Goal: Information Seeking & Learning: Find specific fact

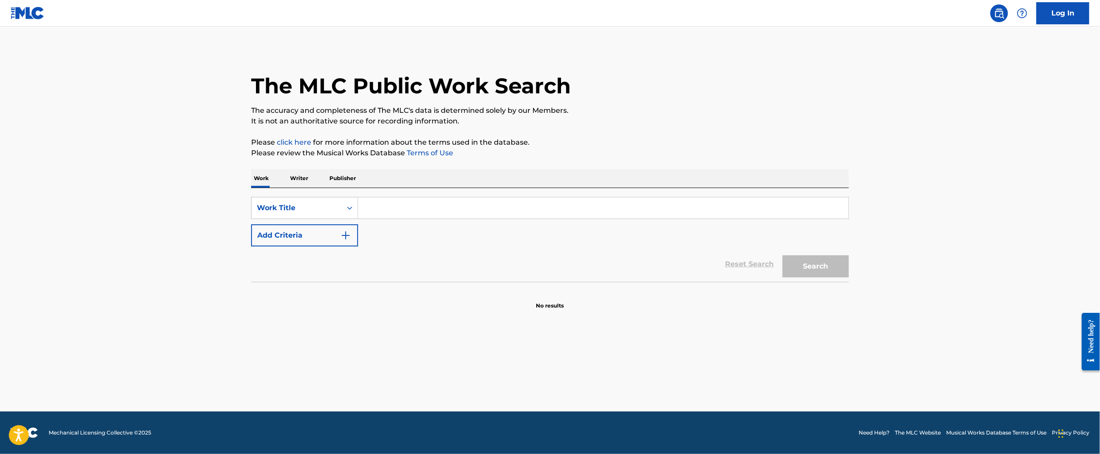
click at [479, 202] on input "Search Form" at bounding box center [603, 207] width 490 height 21
type input "u make me wanna"
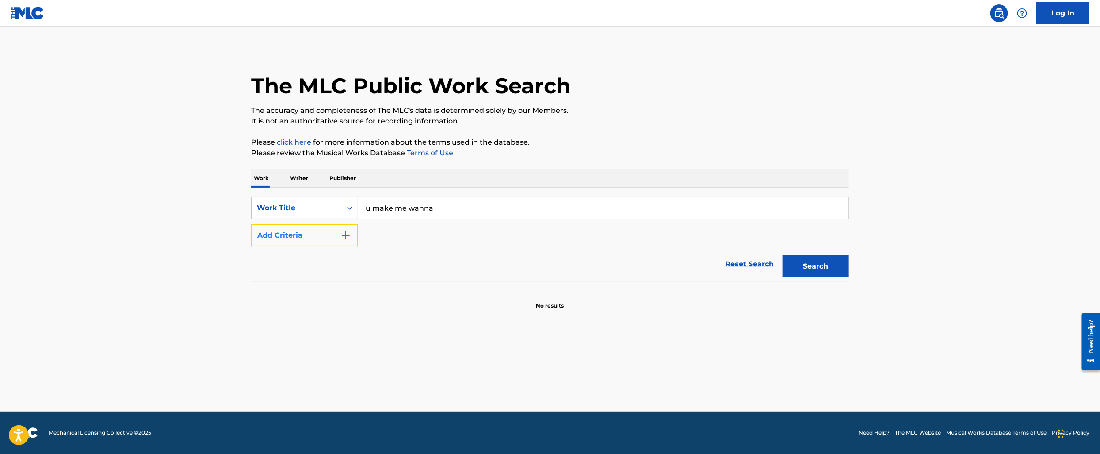
click at [290, 238] on button "Add Criteria" at bounding box center [304, 235] width 107 height 22
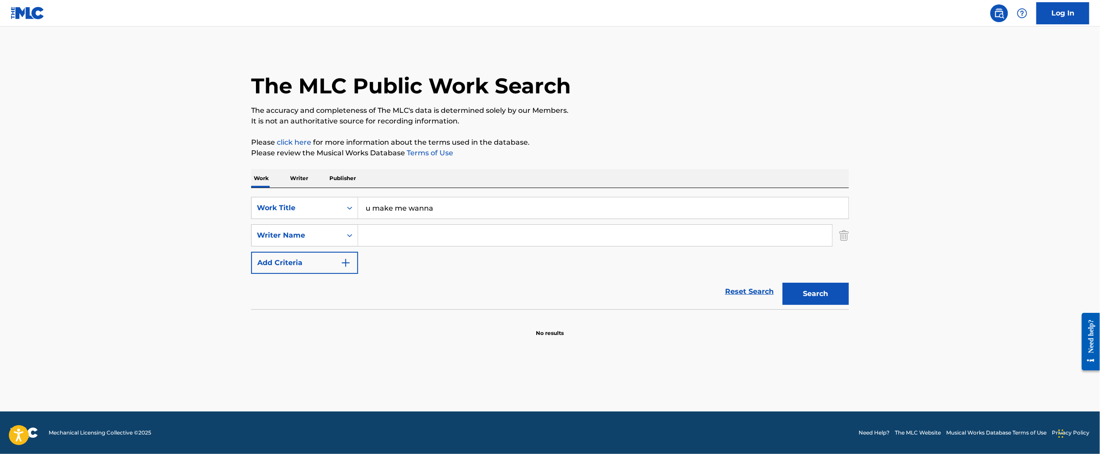
click at [401, 235] on input "Search Form" at bounding box center [595, 235] width 474 height 21
type input "[PERSON_NAME]"
click at [783, 283] on button "Search" at bounding box center [816, 294] width 66 height 22
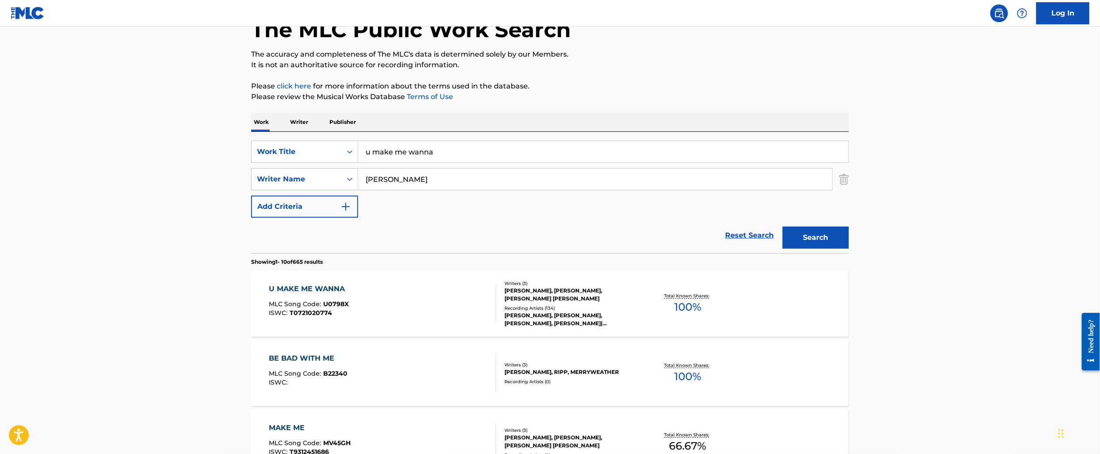
scroll to position [64, 0]
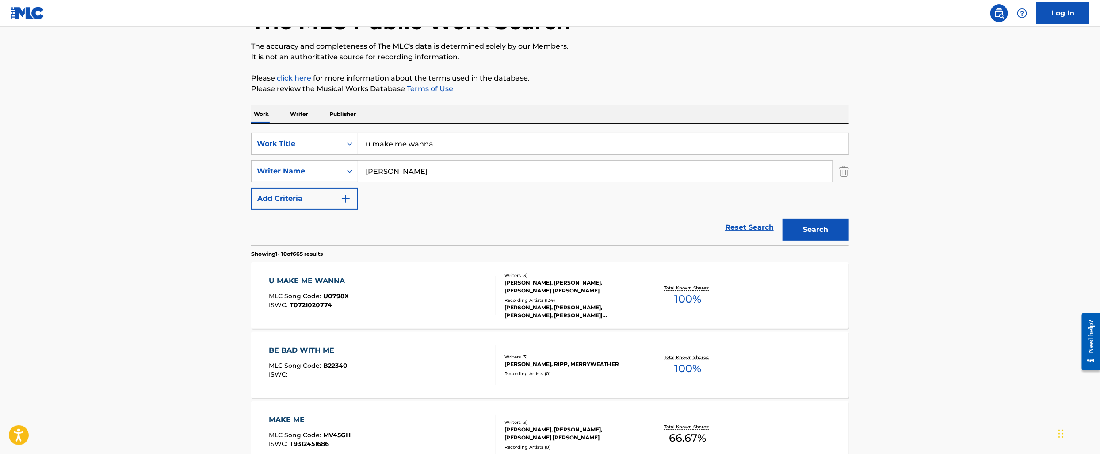
click at [332, 281] on div "U MAKE ME WANNA" at bounding box center [309, 281] width 80 height 11
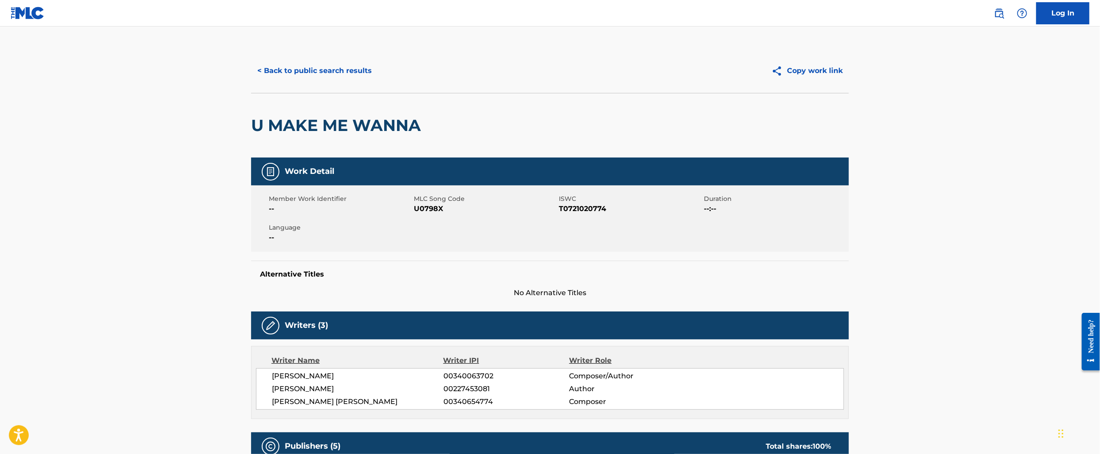
scroll to position [64, 0]
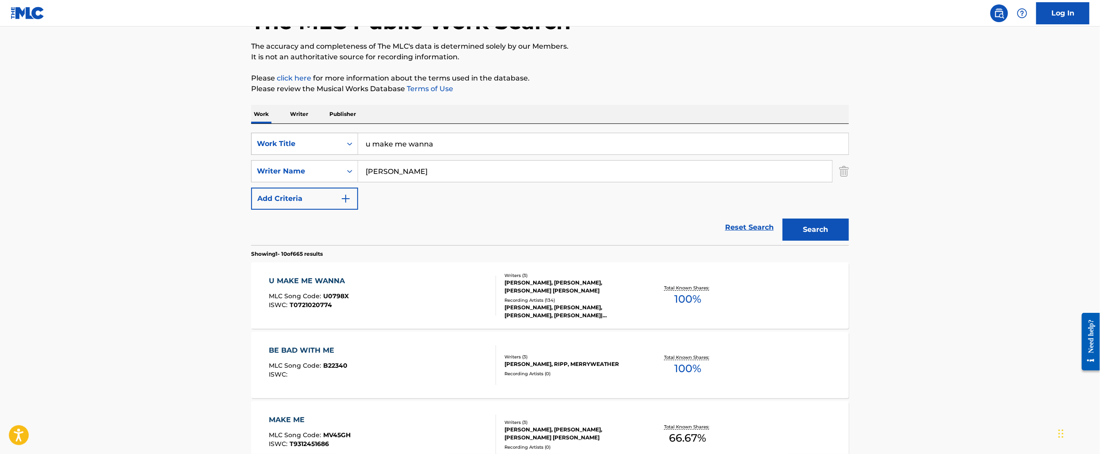
drag, startPoint x: 448, startPoint y: 144, endPoint x: 332, endPoint y: 144, distance: 116.3
click at [332, 144] on div "SearchWithCriteria9879f82a-af47-4329-ac7b-08999aa0d98a Work Title u make me wan…" at bounding box center [550, 144] width 598 height 22
type input "[PERSON_NAME]'s song"
type input "[PERSON_NAME]"
click at [783, 218] on button "Search" at bounding box center [816, 229] width 66 height 22
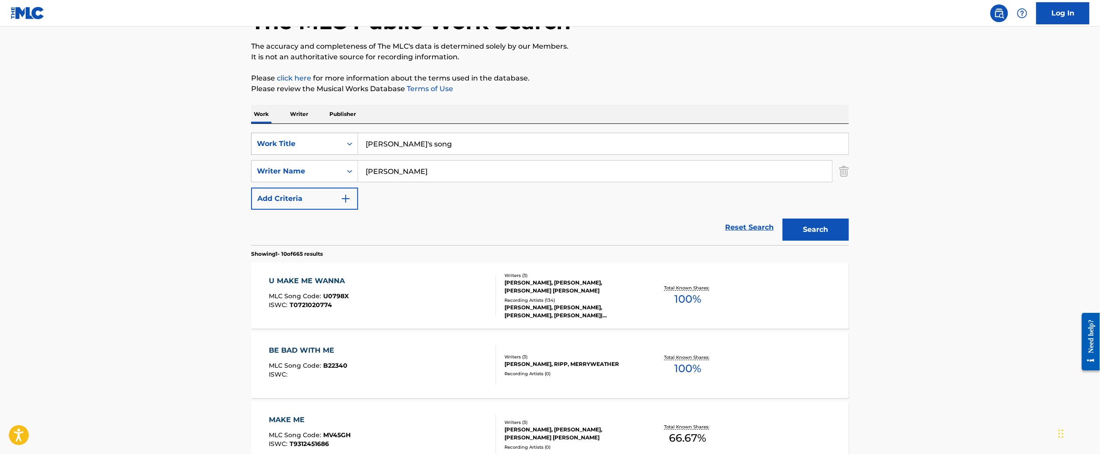
scroll to position [0, 0]
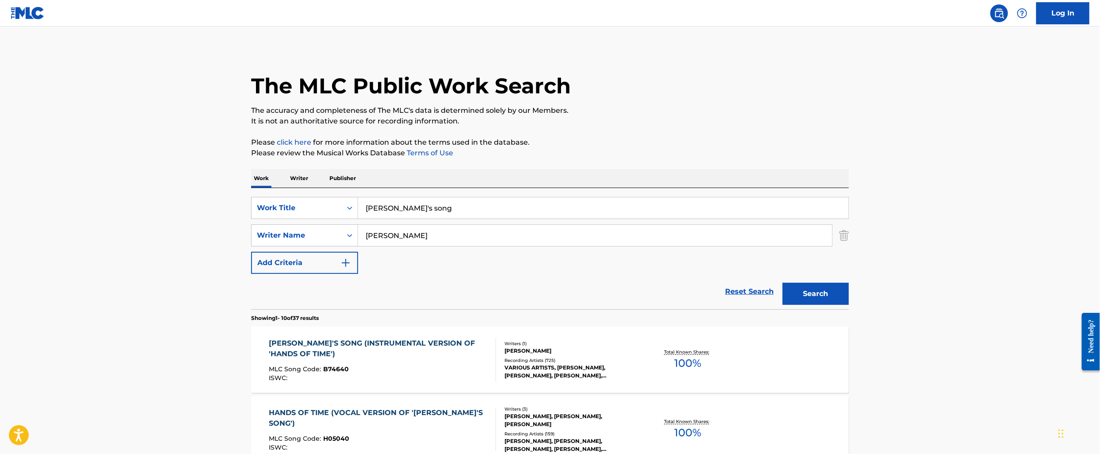
click at [303, 344] on div "[PERSON_NAME]'S SONG (INSTRUMENTAL VERSION OF 'HANDS OF TIME')" at bounding box center [379, 348] width 220 height 21
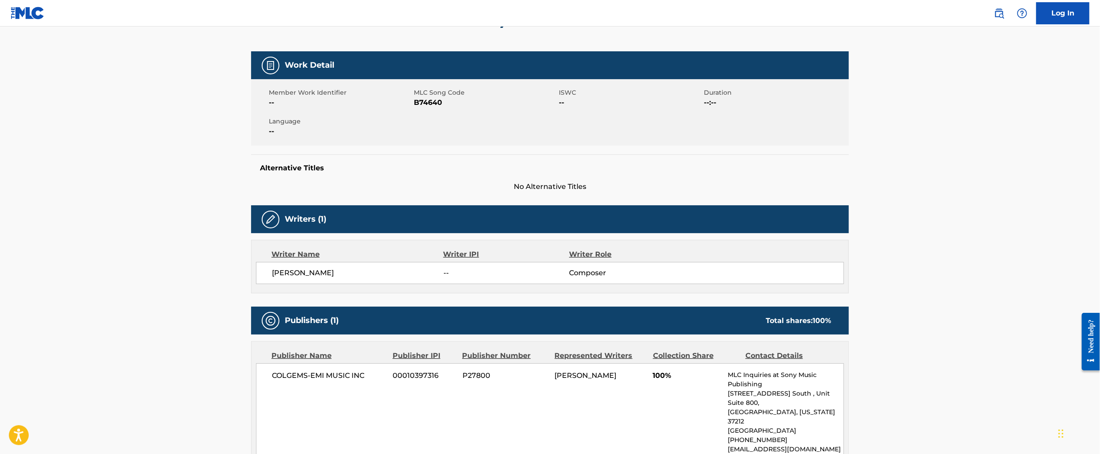
scroll to position [137, 0]
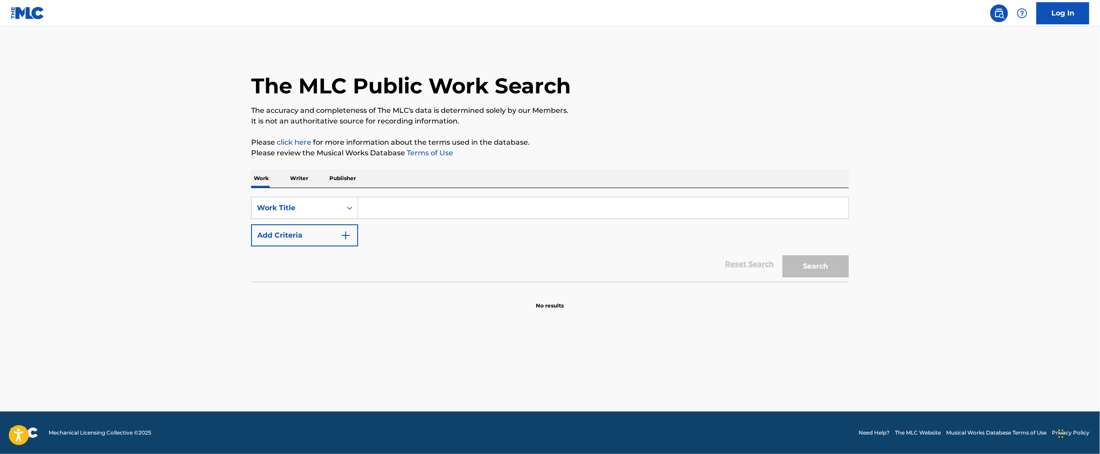
click at [499, 210] on input "Search Form" at bounding box center [603, 207] width 490 height 21
type input "back it up"
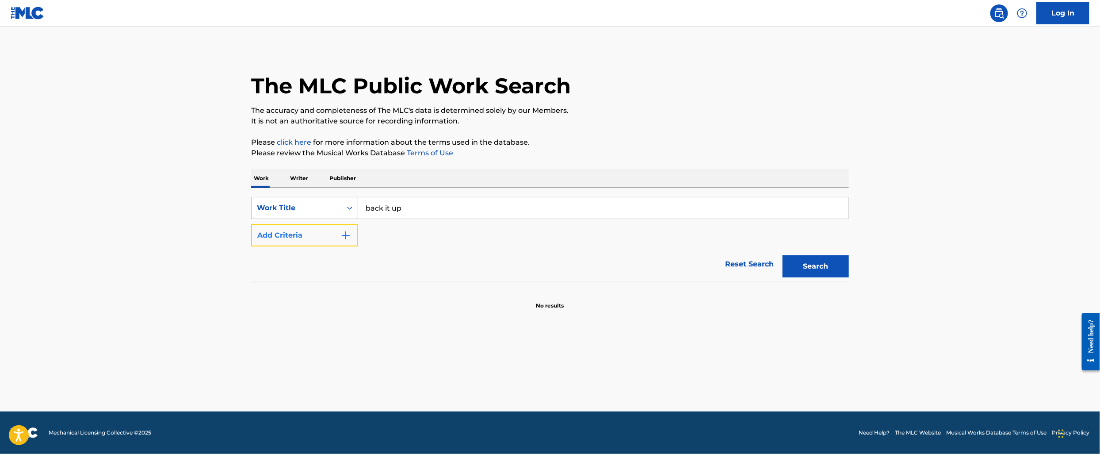
click at [303, 241] on button "Add Criteria" at bounding box center [304, 235] width 107 height 22
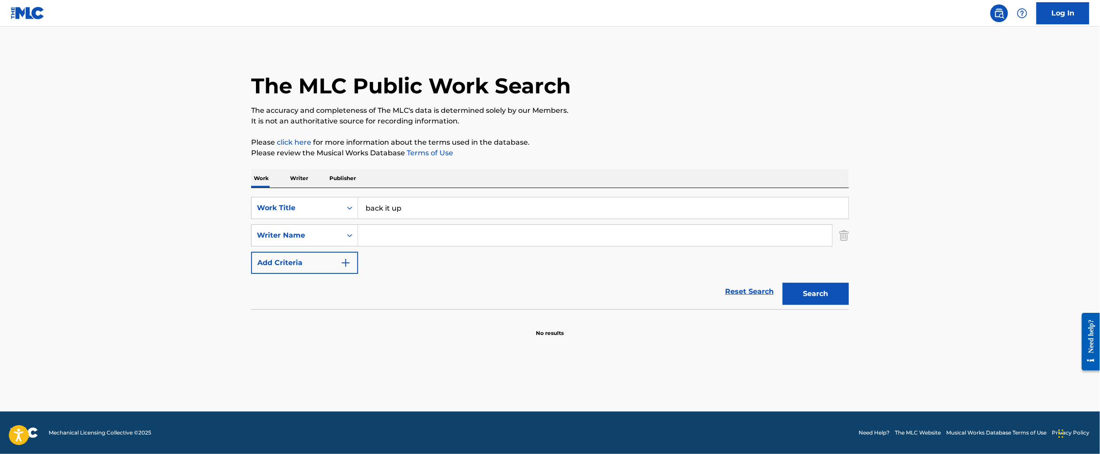
click at [391, 237] on input "Search Form" at bounding box center [595, 235] width 474 height 21
paste input "[PERSON_NAME]"
type input "[PERSON_NAME]"
click at [818, 292] on button "Search" at bounding box center [816, 294] width 66 height 22
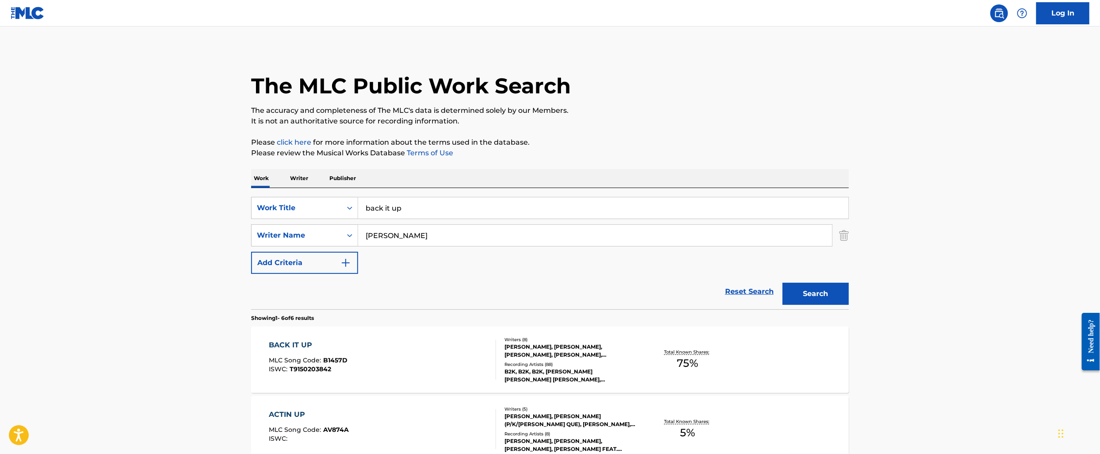
click at [287, 342] on div "BACK IT UP" at bounding box center [308, 345] width 79 height 11
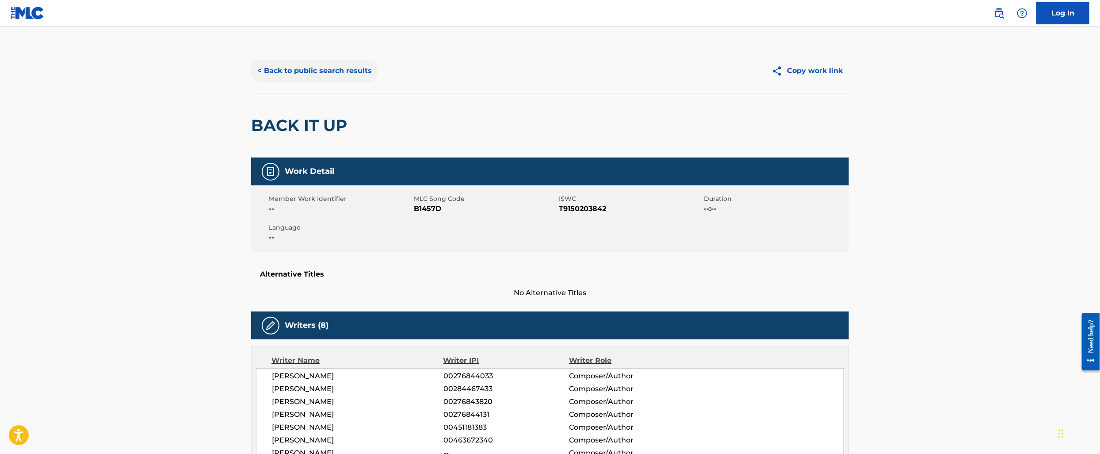
click at [324, 69] on button "< Back to public search results" at bounding box center [314, 71] width 127 height 22
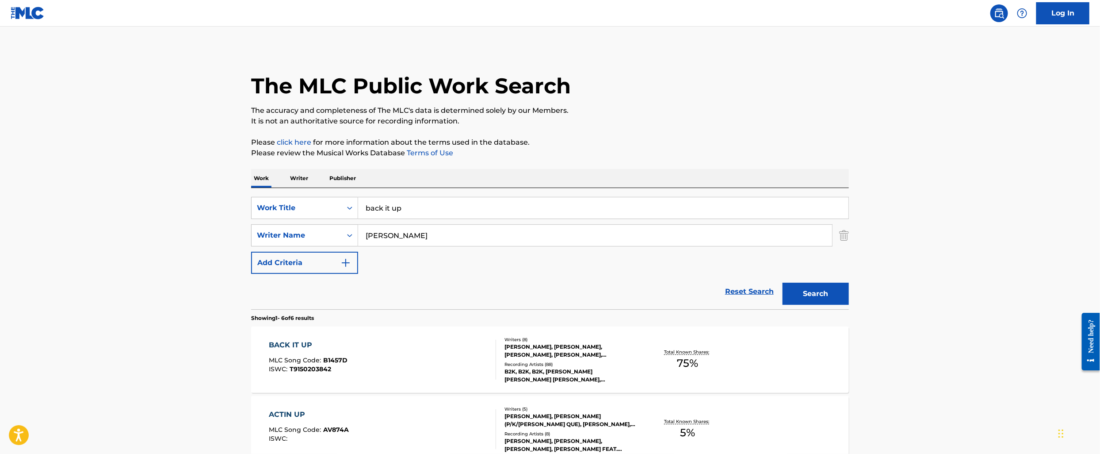
drag, startPoint x: 449, startPoint y: 203, endPoint x: 489, endPoint y: 214, distance: 41.6
click at [489, 215] on input "back it up" at bounding box center [603, 207] width 490 height 21
type input "you can get it"
click at [783, 283] on button "Search" at bounding box center [816, 294] width 66 height 22
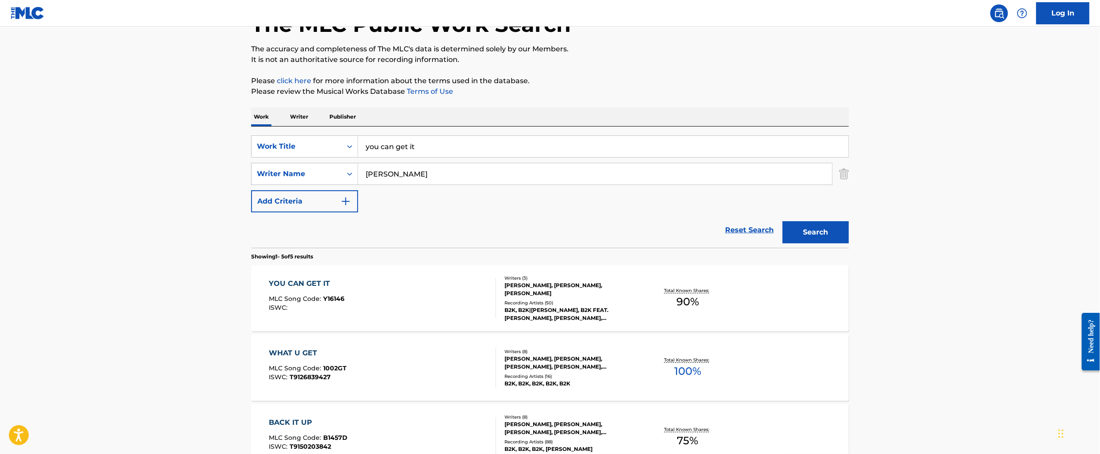
scroll to position [62, 0]
click at [298, 281] on div "YOU CAN GET IT" at bounding box center [307, 282] width 76 height 11
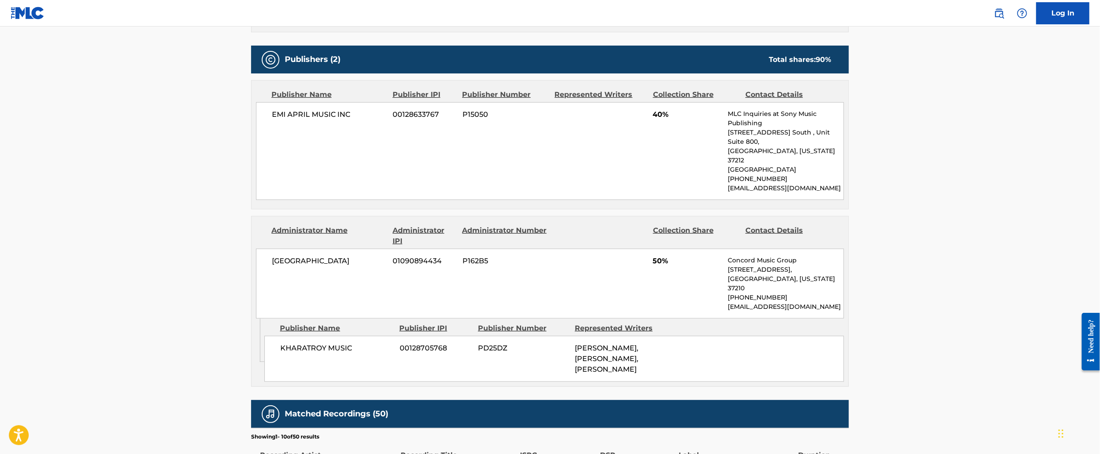
scroll to position [408, 0]
